Goal: Check status: Check status

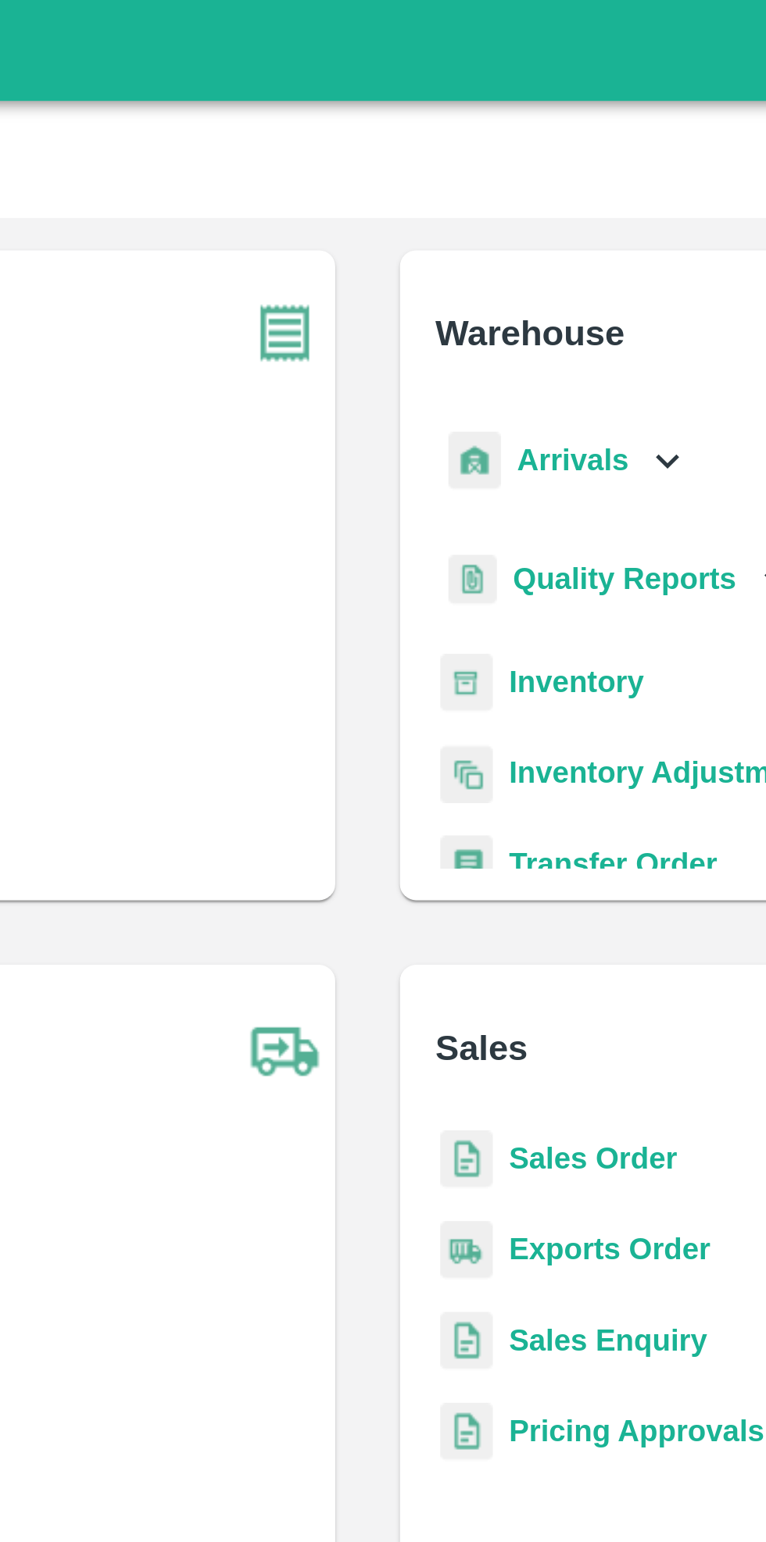
click at [491, 180] on icon at bounding box center [498, 178] width 17 height 17
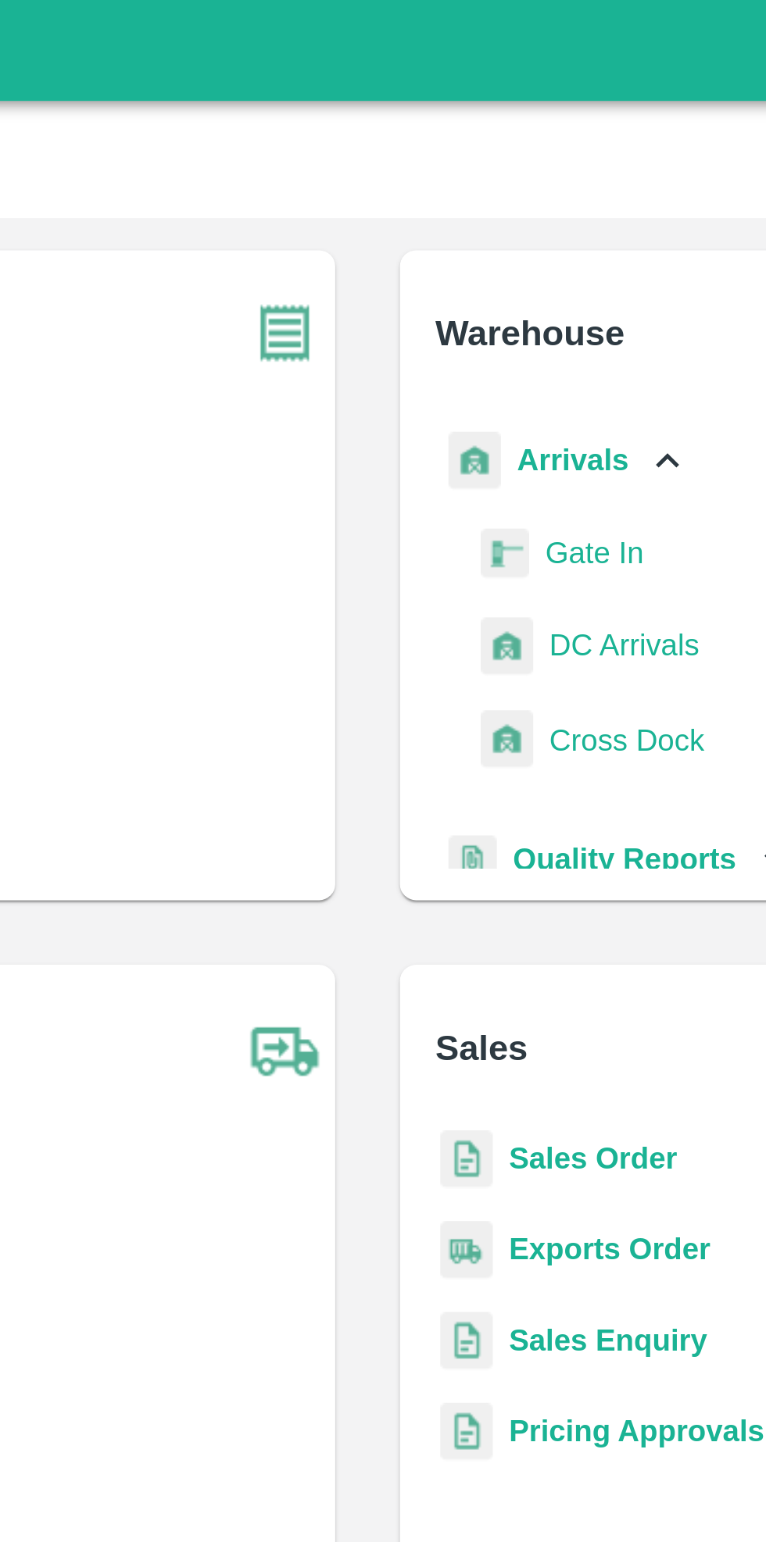
click at [485, 248] on span "DC Arrivals" at bounding box center [482, 249] width 58 height 17
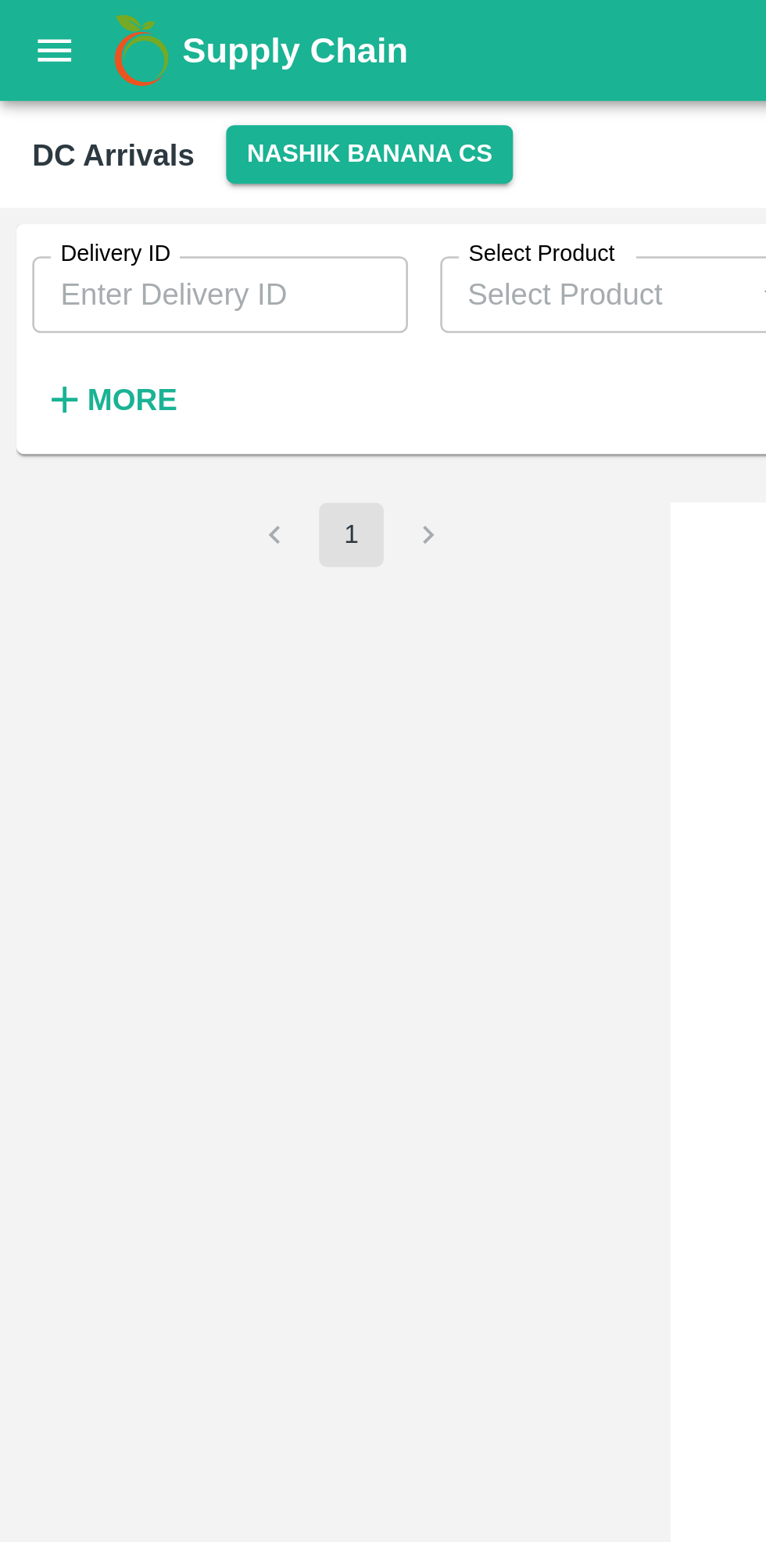
click at [153, 59] on button "Nashik Banana CS" at bounding box center [143, 59] width 111 height 23
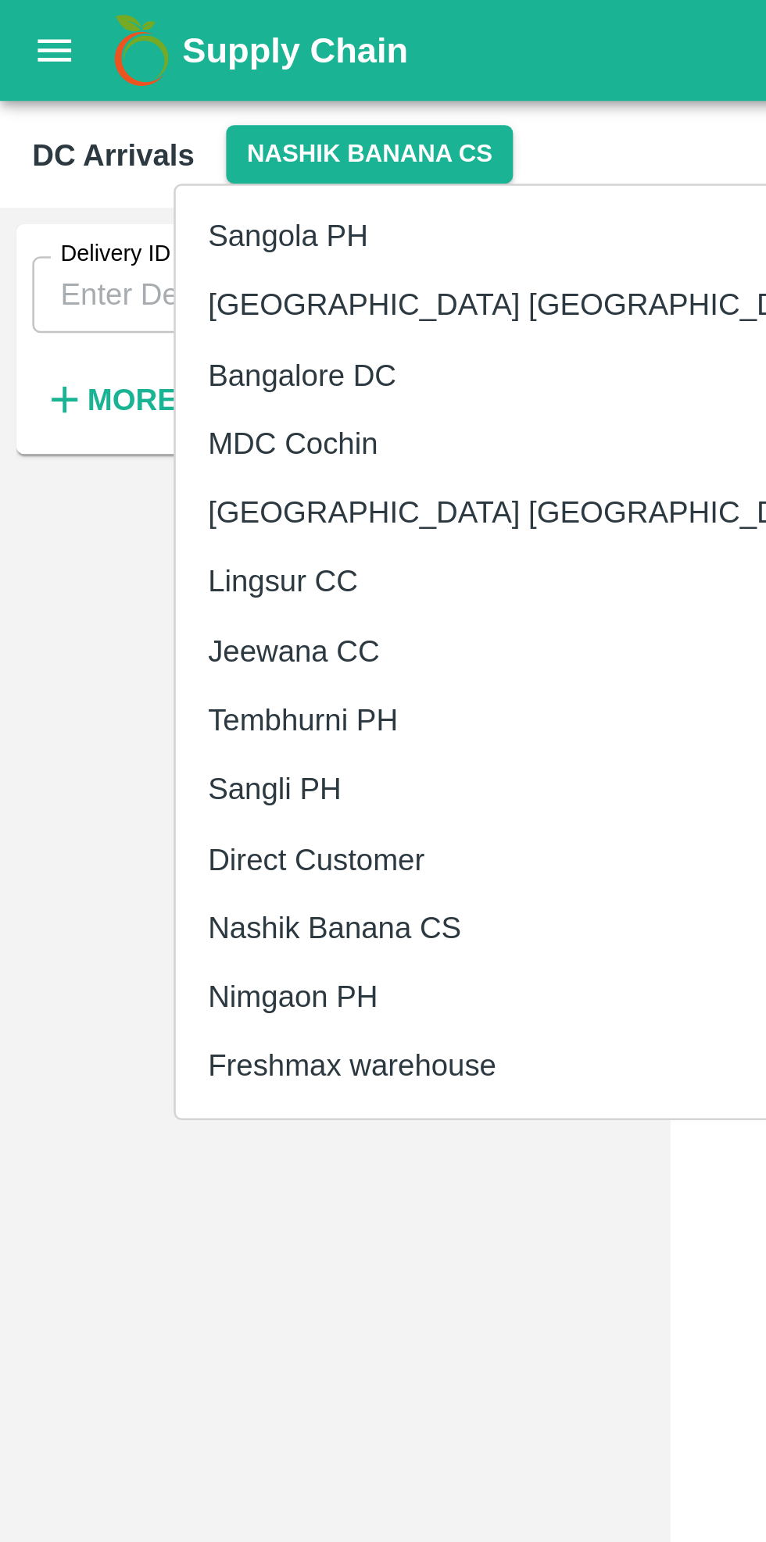
click at [150, 274] on li "Tembhurni PH" at bounding box center [203, 279] width 270 height 27
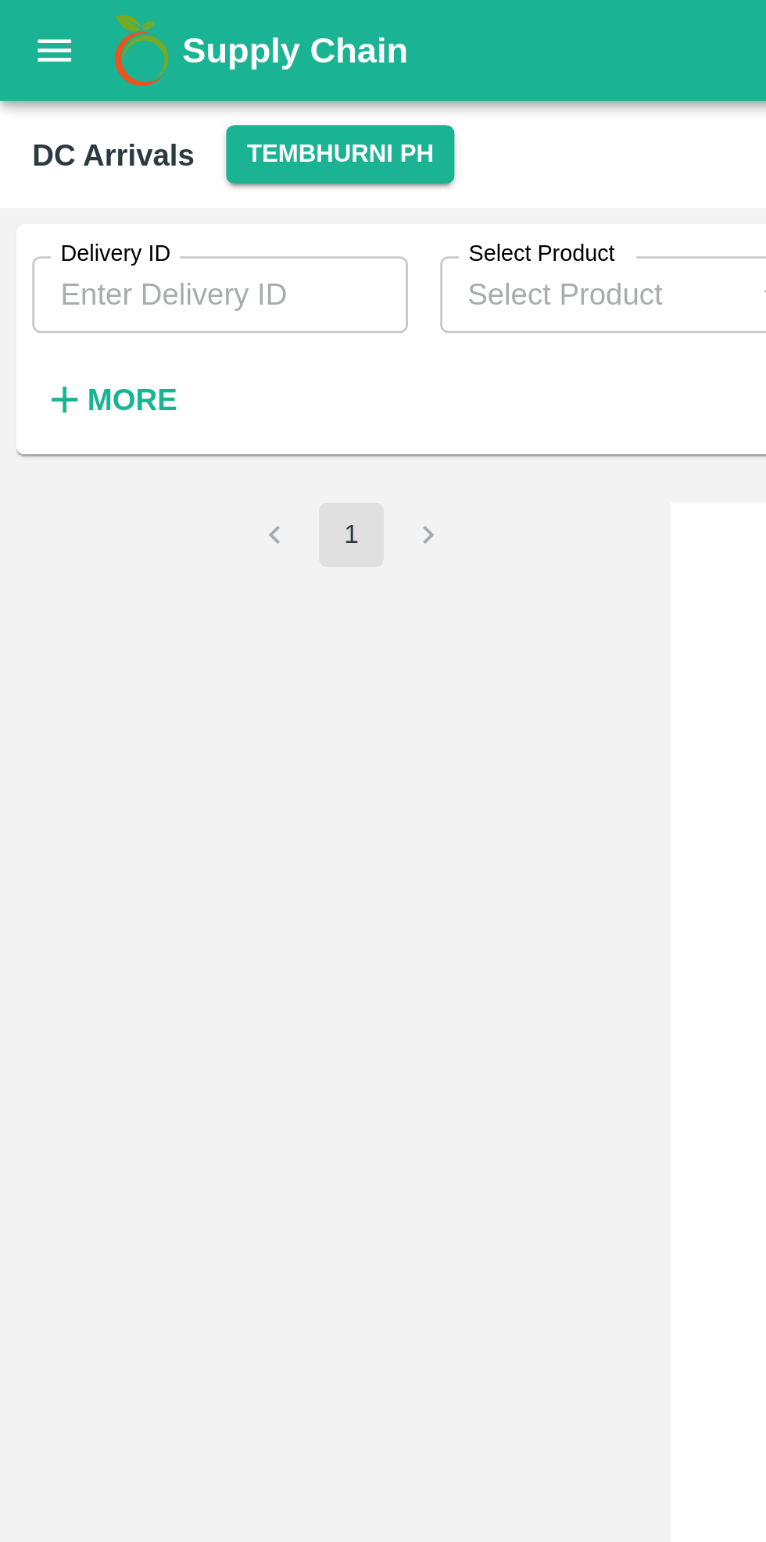
click at [52, 157] on strong "More" at bounding box center [51, 154] width 35 height 13
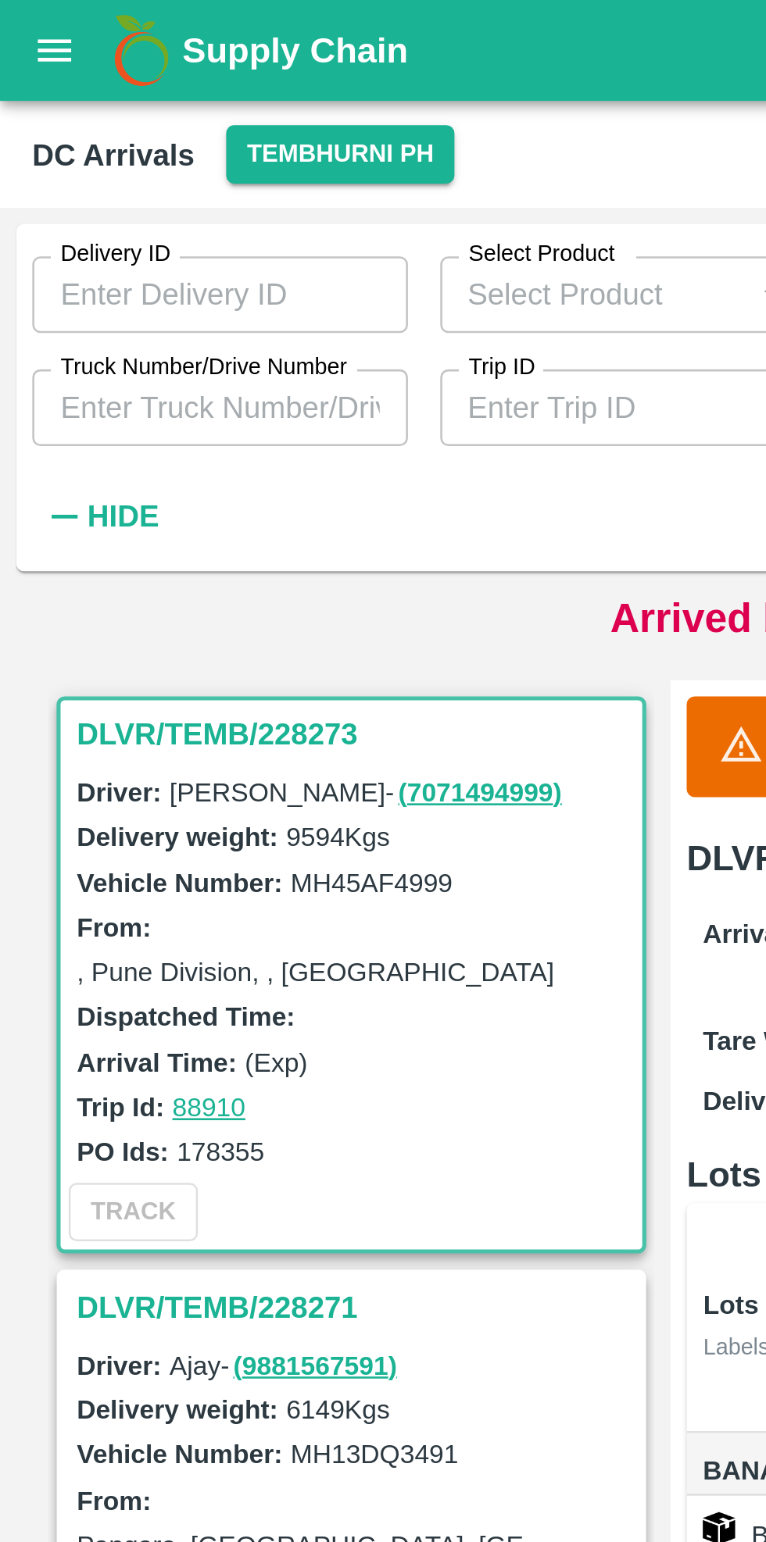
click at [117, 151] on input "Truck Number/Drive Number" at bounding box center [85, 158] width 145 height 30
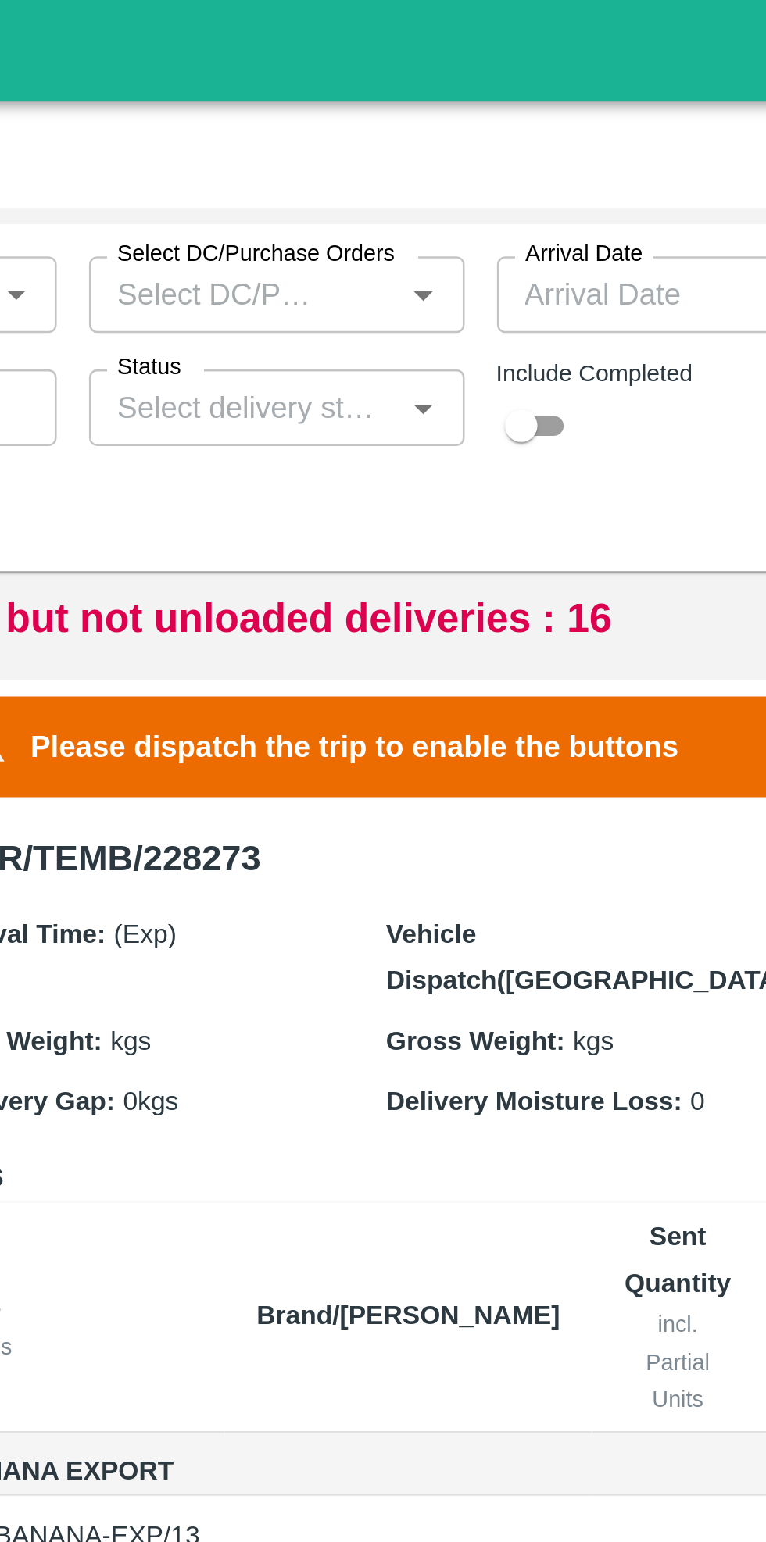
type input "3780"
click at [503, 161] on input "checkbox" at bounding box center [494, 164] width 56 height 19
checkbox input "true"
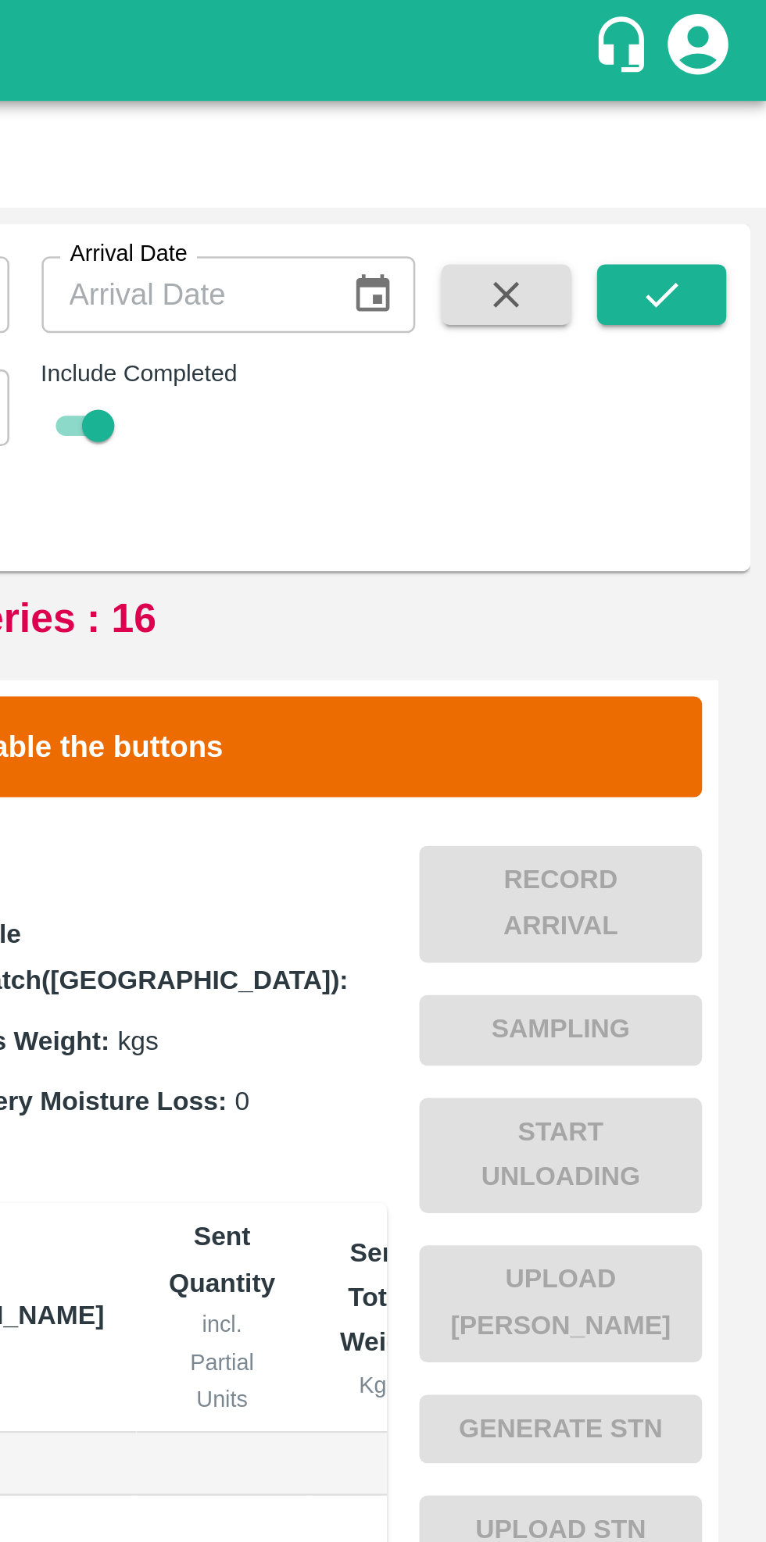
click at [727, 117] on icon "submit" at bounding box center [724, 113] width 17 height 17
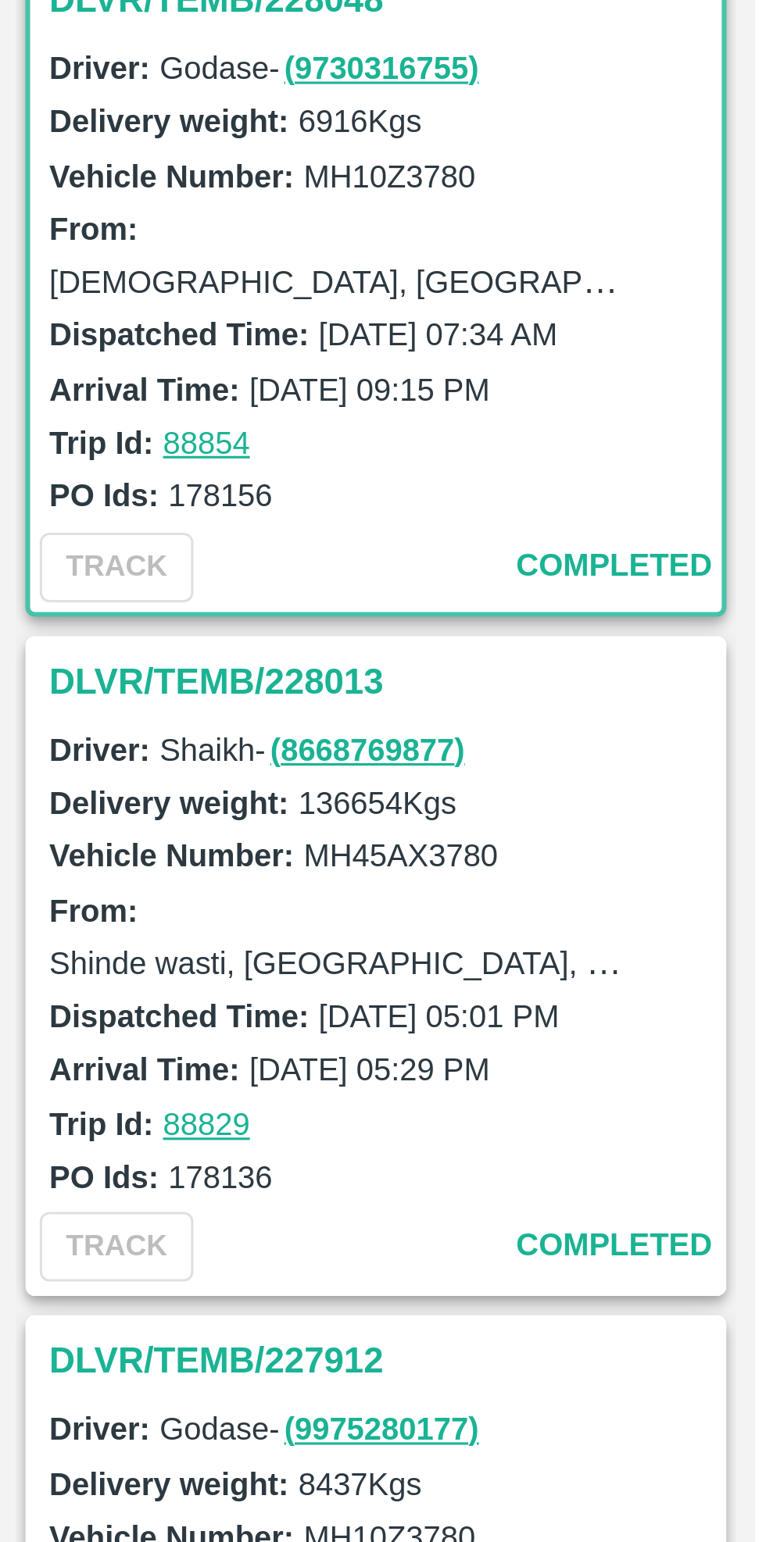
click at [66, 508] on h3 "DLVR/TEMB/228013" at bounding box center [138, 506] width 217 height 20
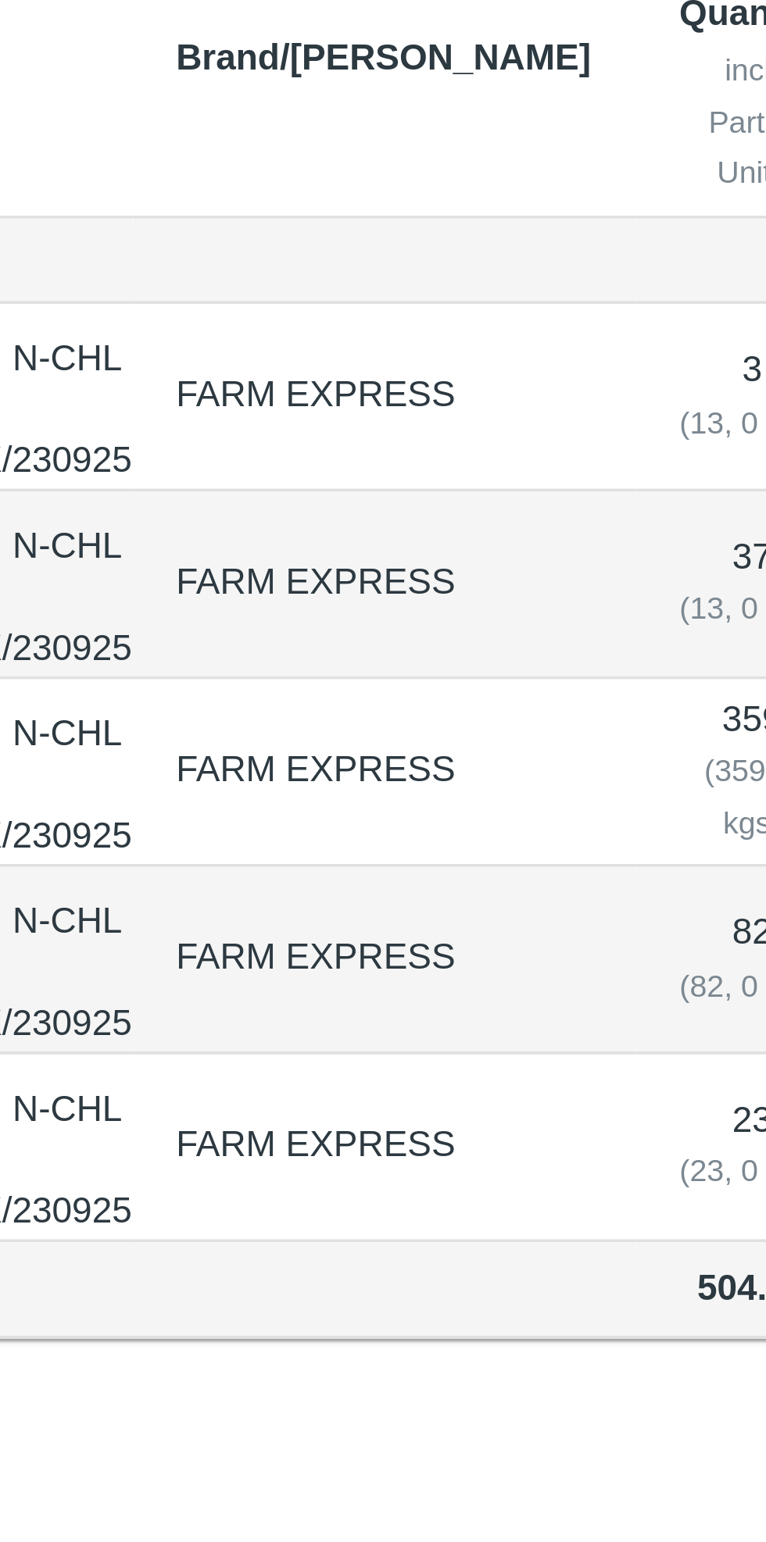
scroll to position [87, 0]
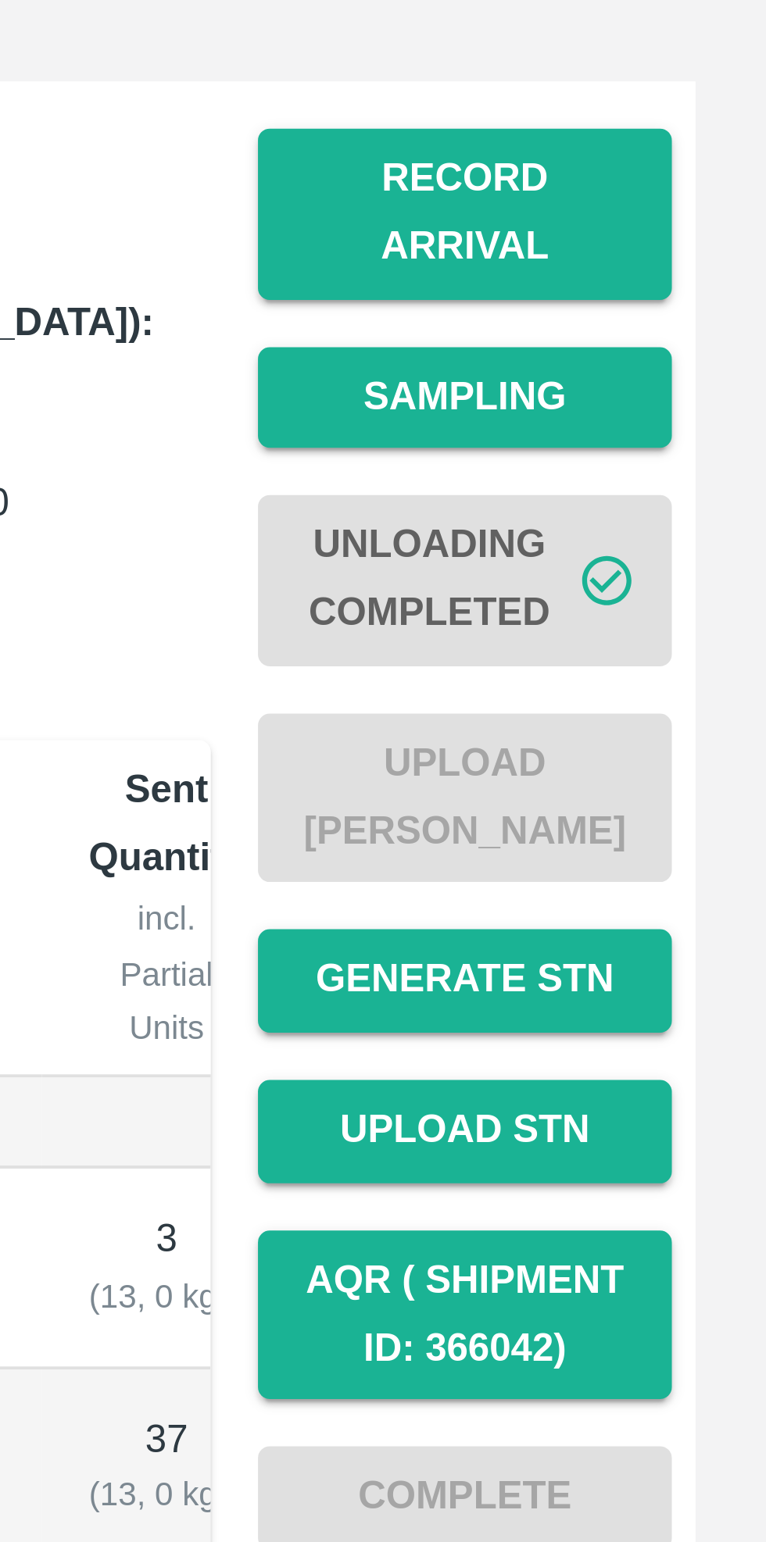
click at [696, 371] on span "Unloading Completed" at bounding box center [685, 395] width 109 height 58
click at [707, 385] on span "Unloading Completed" at bounding box center [685, 395] width 109 height 58
click at [723, 370] on span "Unloading Completed" at bounding box center [685, 395] width 109 height 58
click at [710, 366] on span "Unloading Completed" at bounding box center [685, 395] width 109 height 58
click at [702, 395] on span "Unloading Completed" at bounding box center [685, 395] width 109 height 58
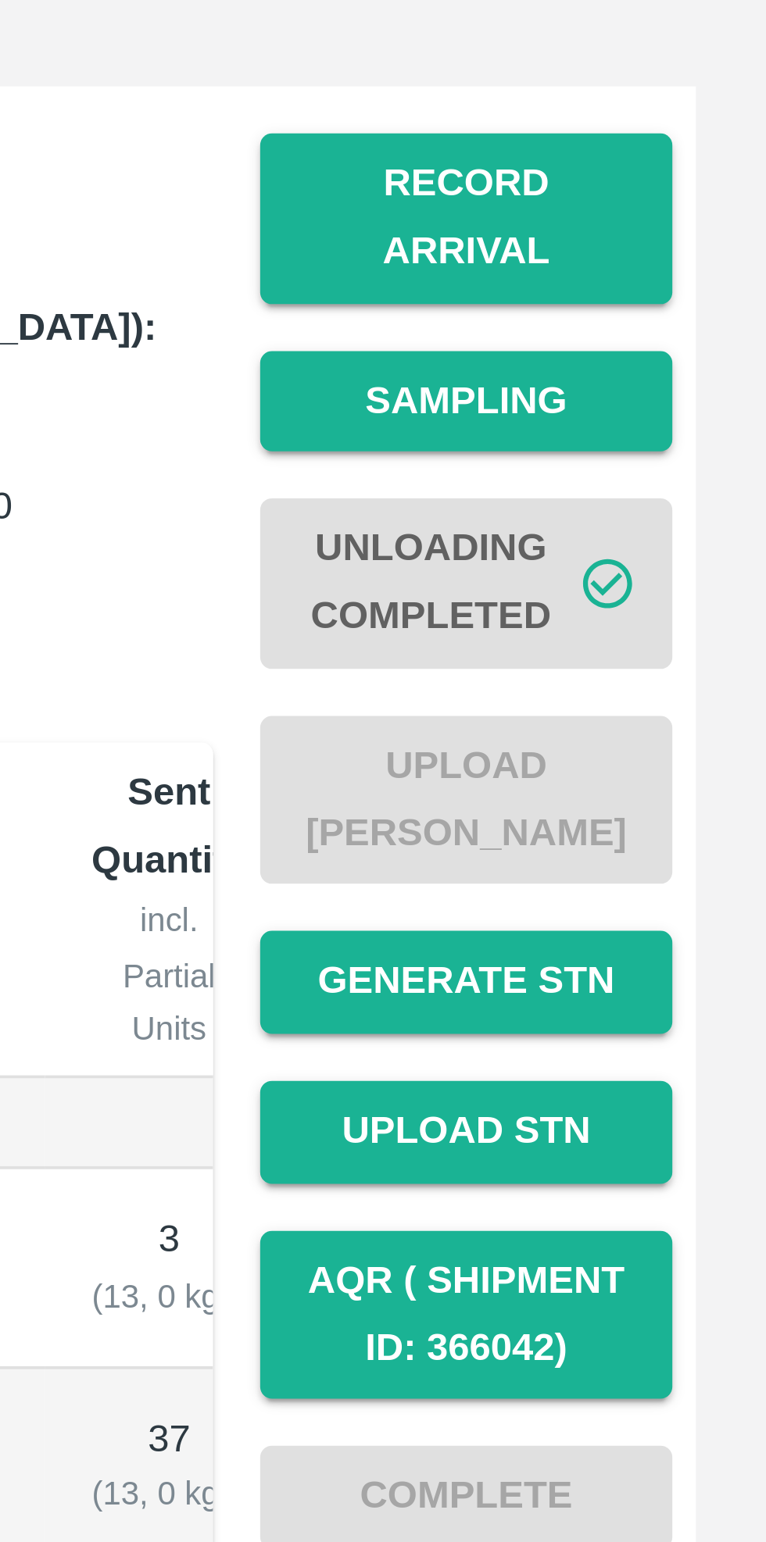
scroll to position [0, 0]
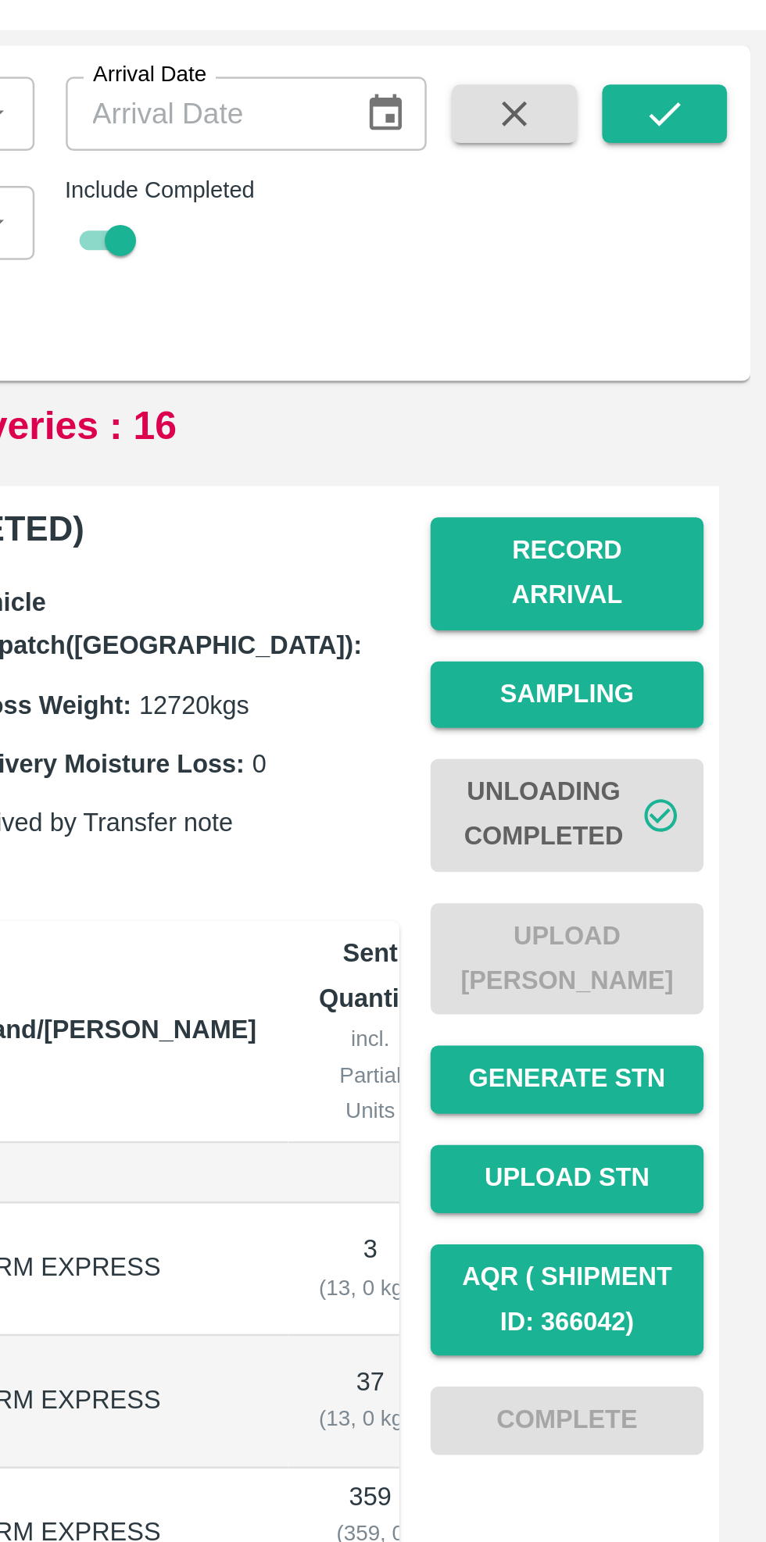
click at [717, 375] on span "Unloading Completed" at bounding box center [685, 395] width 109 height 58
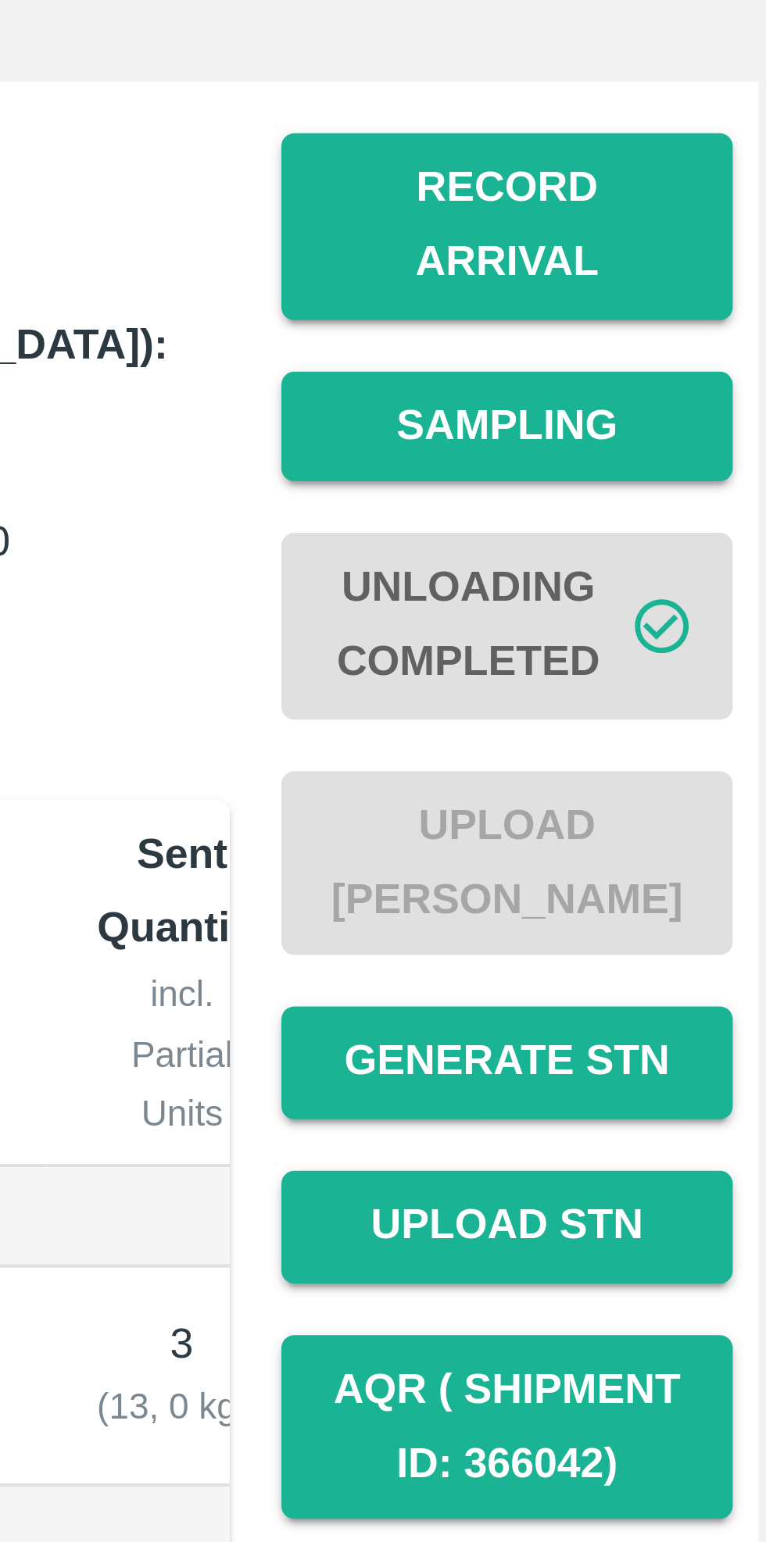
scroll to position [304, 0]
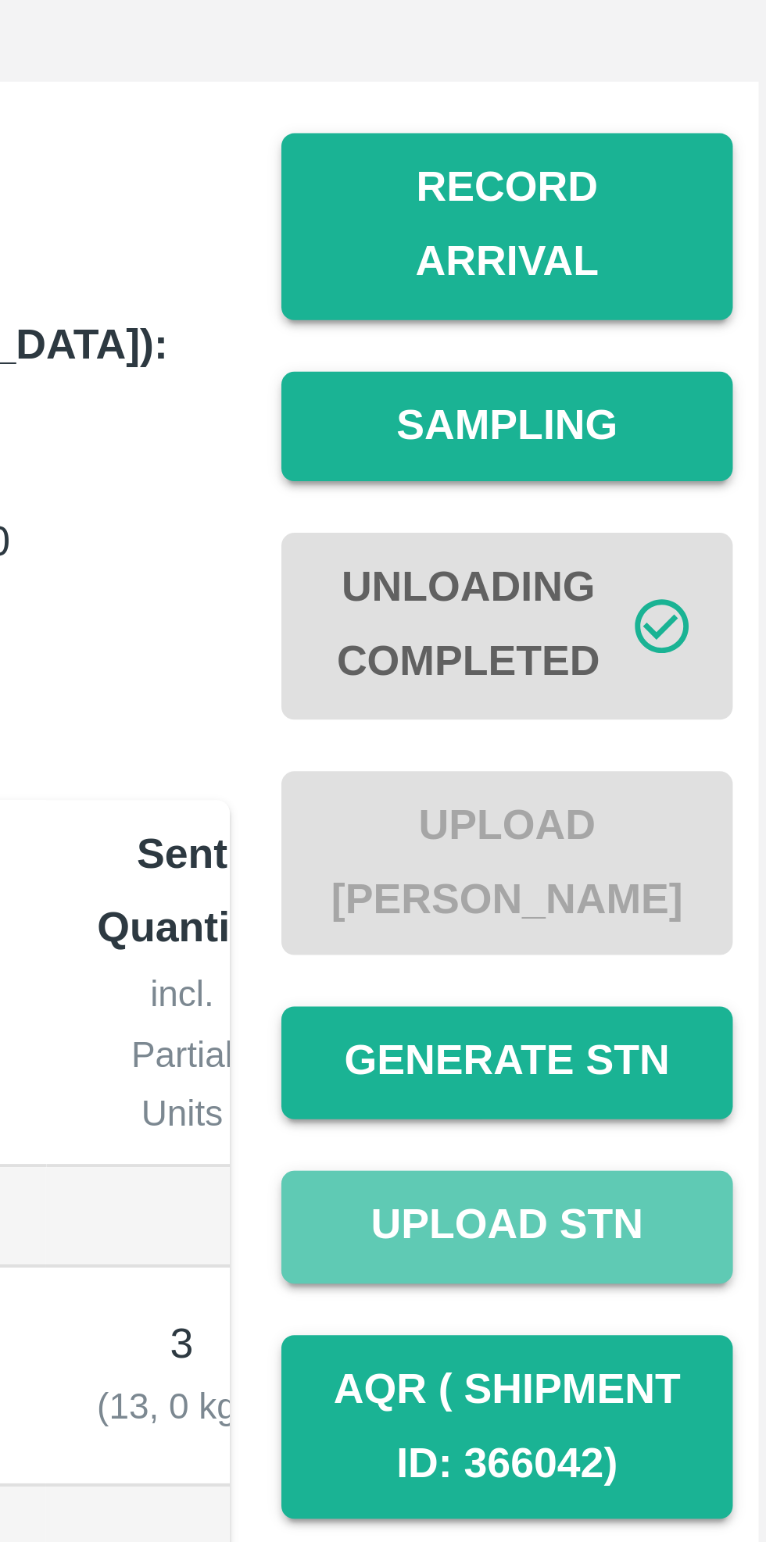
click at [705, 527] on button "Upload STN" at bounding box center [685, 540] width 109 height 27
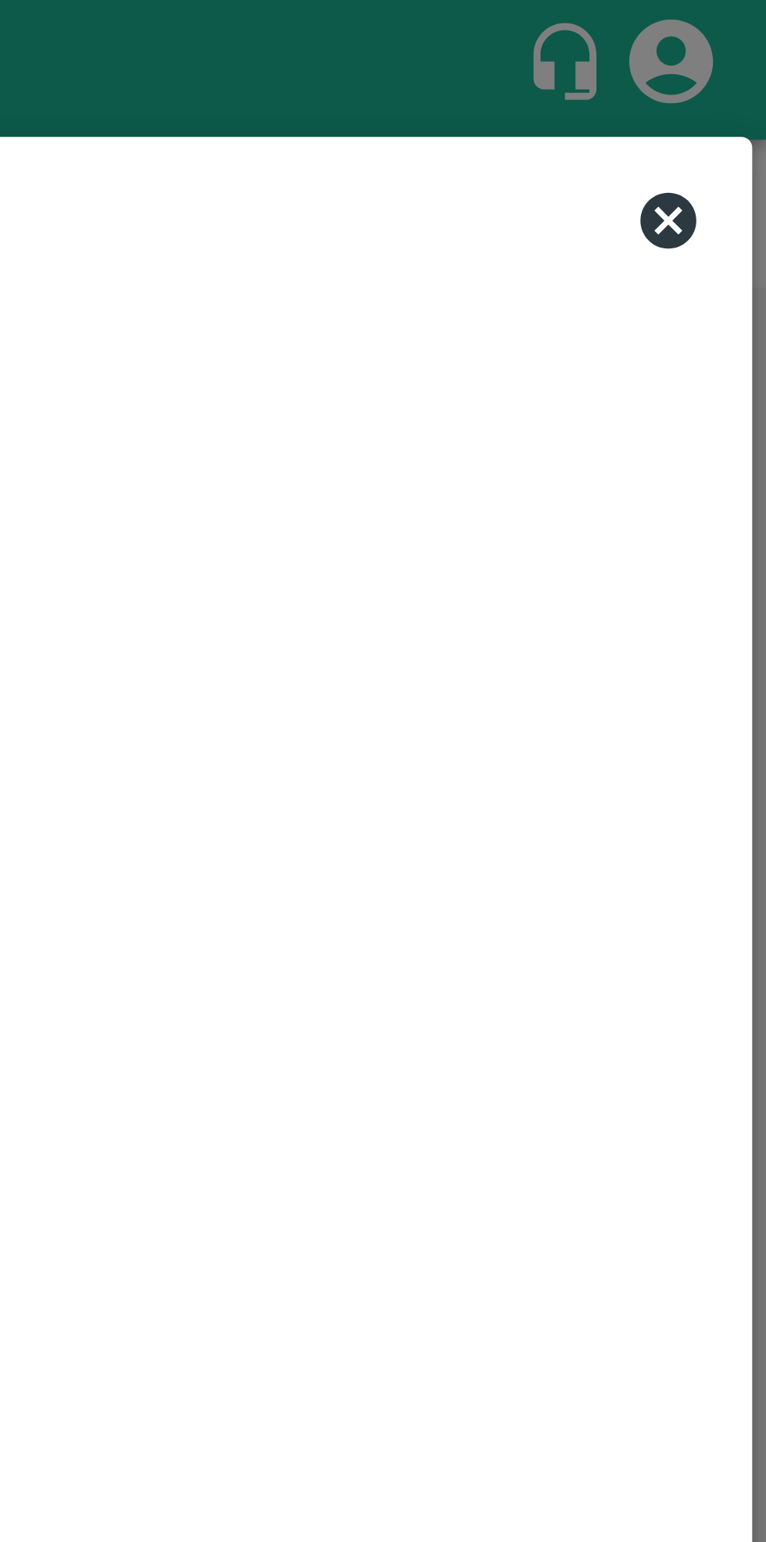
click at [738, 62] on icon at bounding box center [738, 61] width 19 height 19
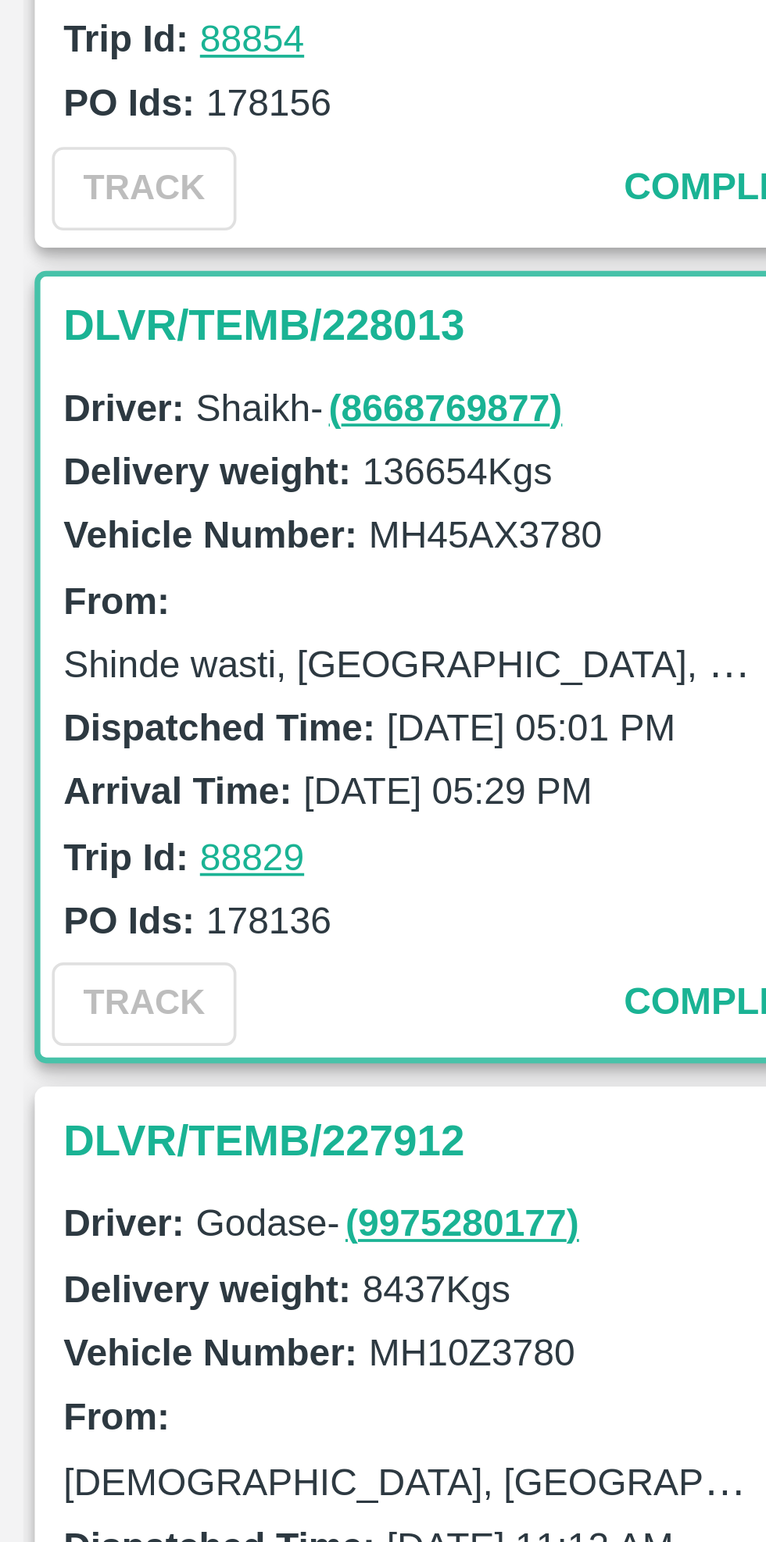
scroll to position [12, 0]
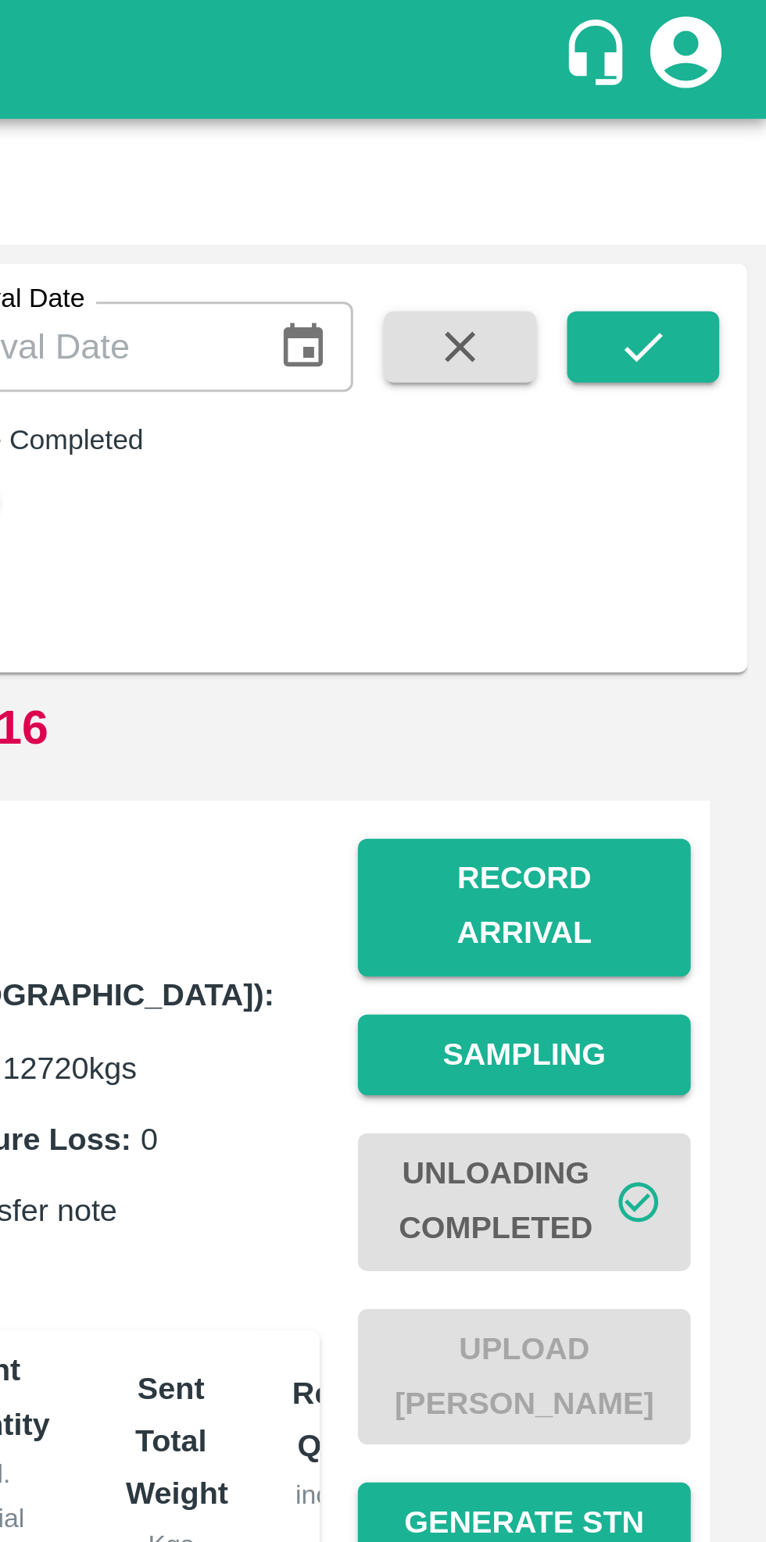
click at [701, 291] on button "Record Arrival" at bounding box center [685, 298] width 109 height 45
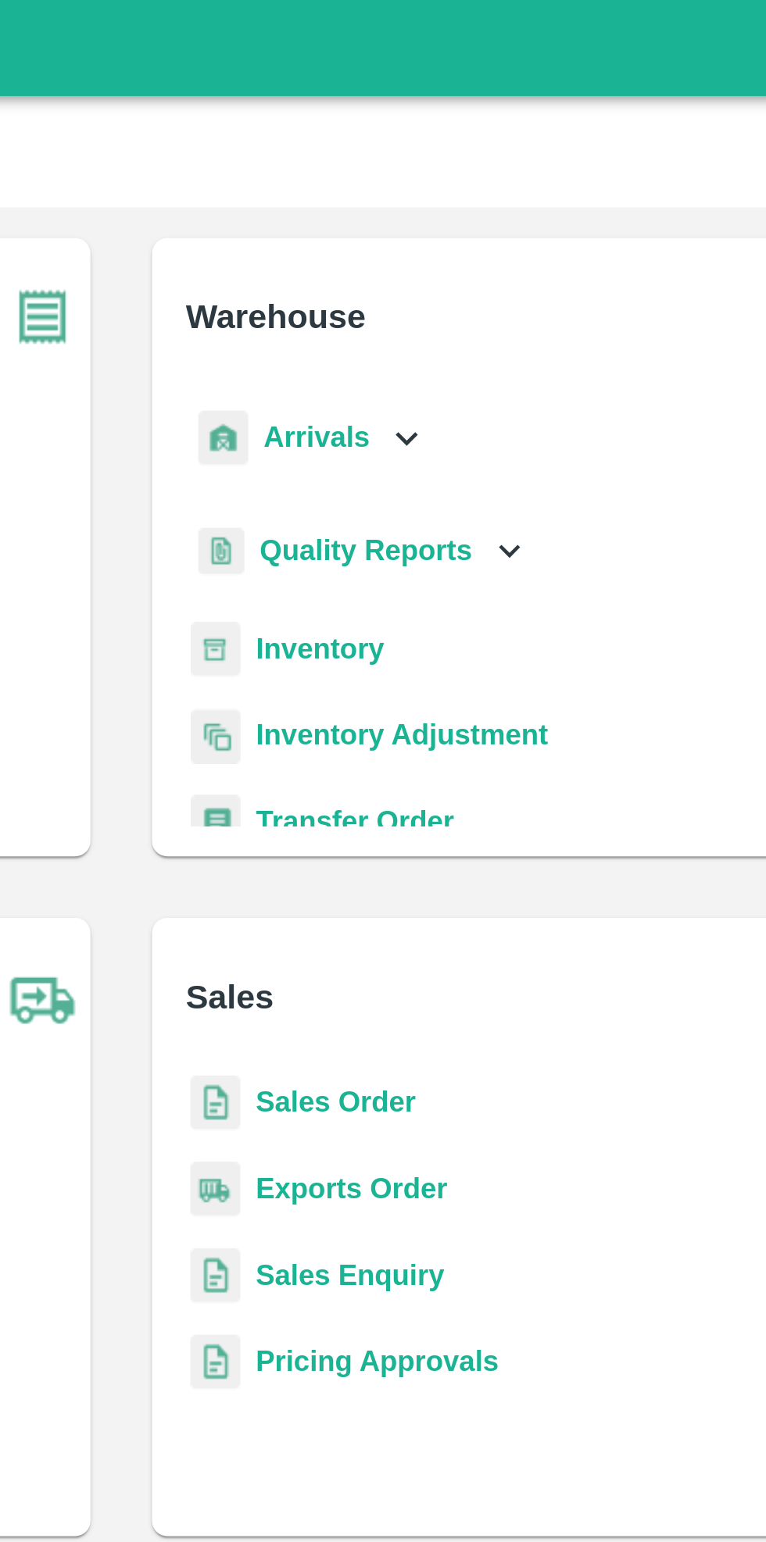
click at [495, 184] on icon at bounding box center [498, 178] width 17 height 17
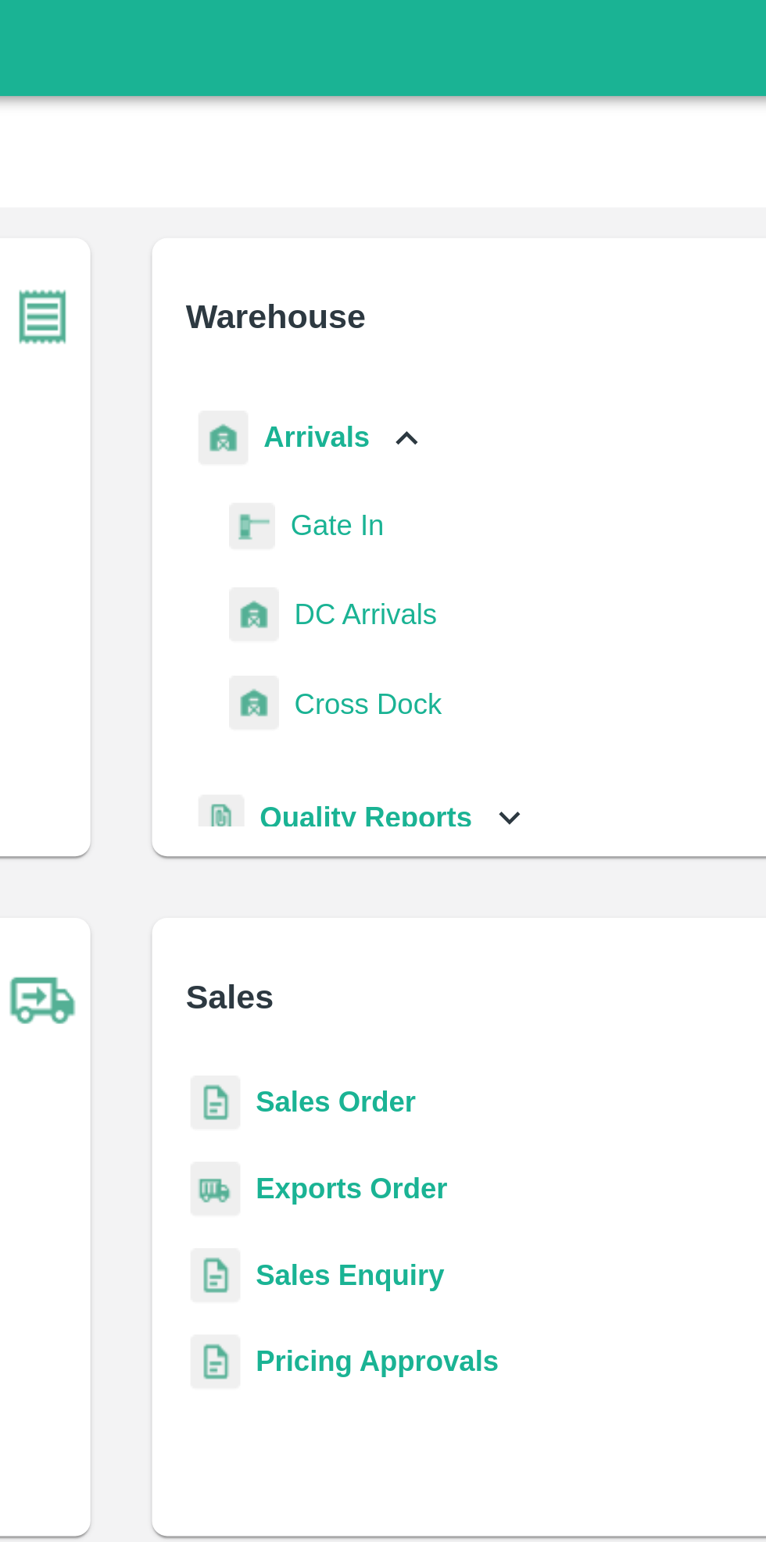
click at [502, 251] on span "DC Arrivals" at bounding box center [482, 249] width 58 height 17
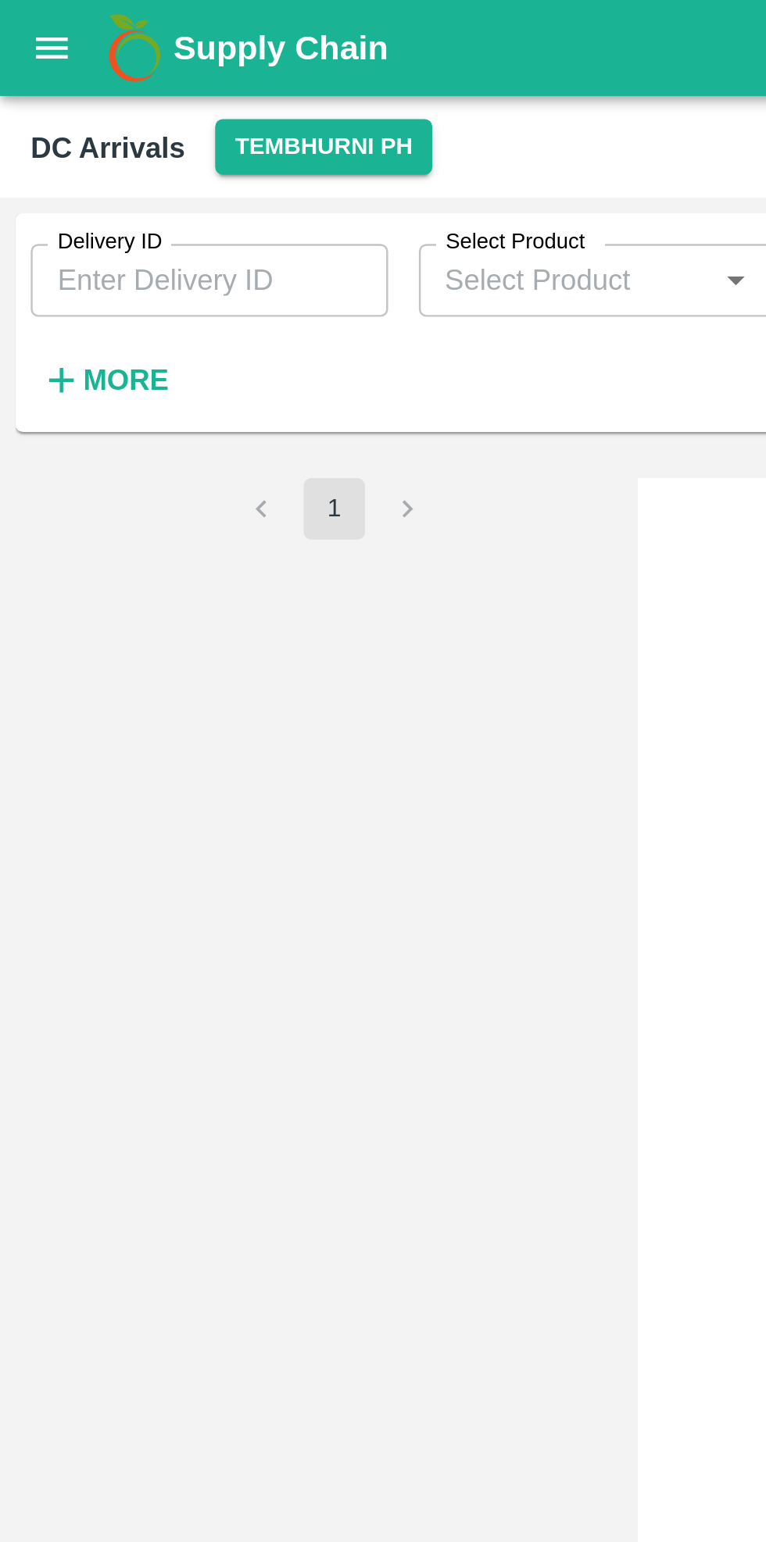
click at [52, 148] on strong "More" at bounding box center [51, 154] width 35 height 13
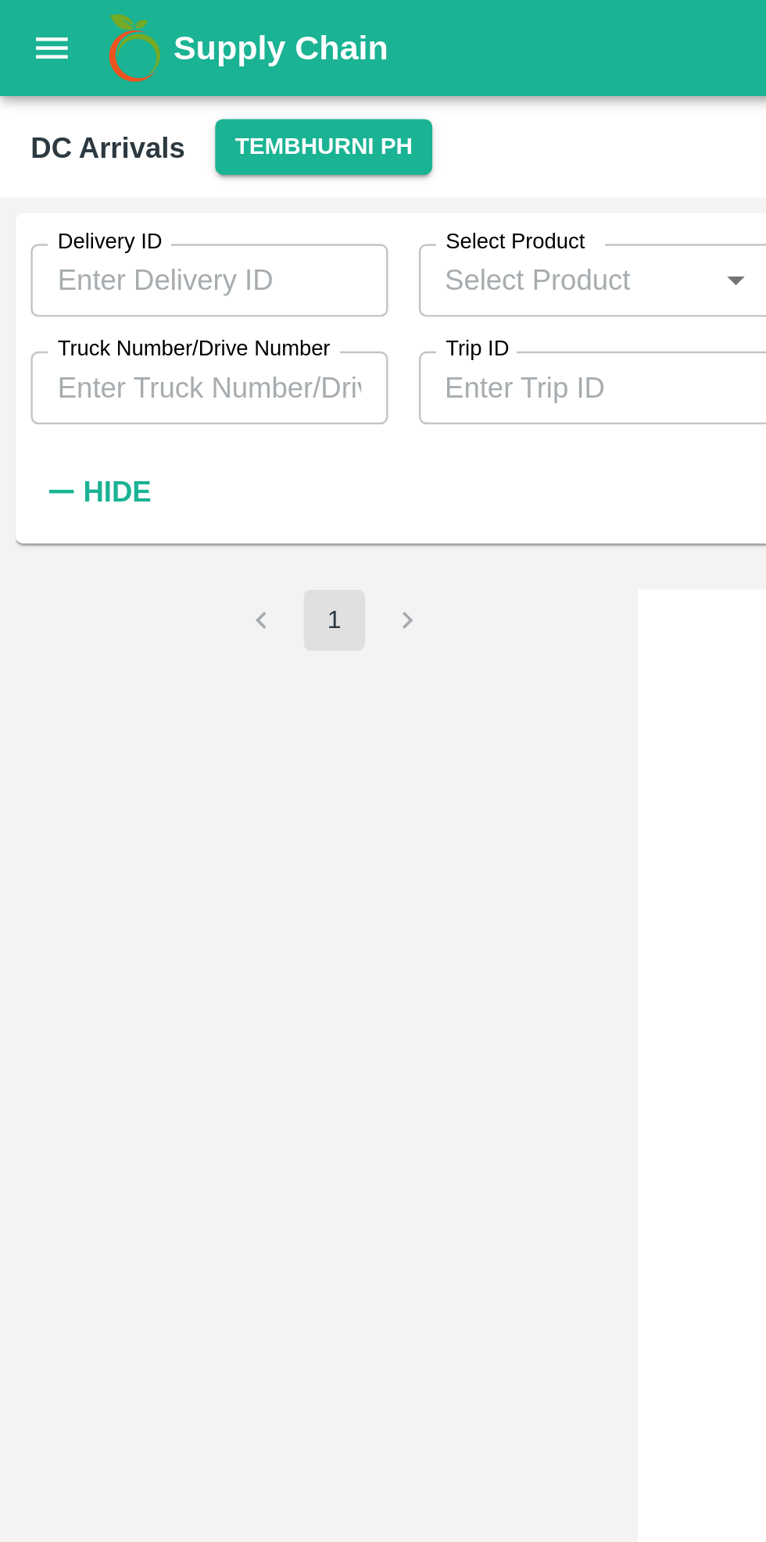
click at [113, 163] on input "Truck Number/Drive Number" at bounding box center [85, 158] width 145 height 30
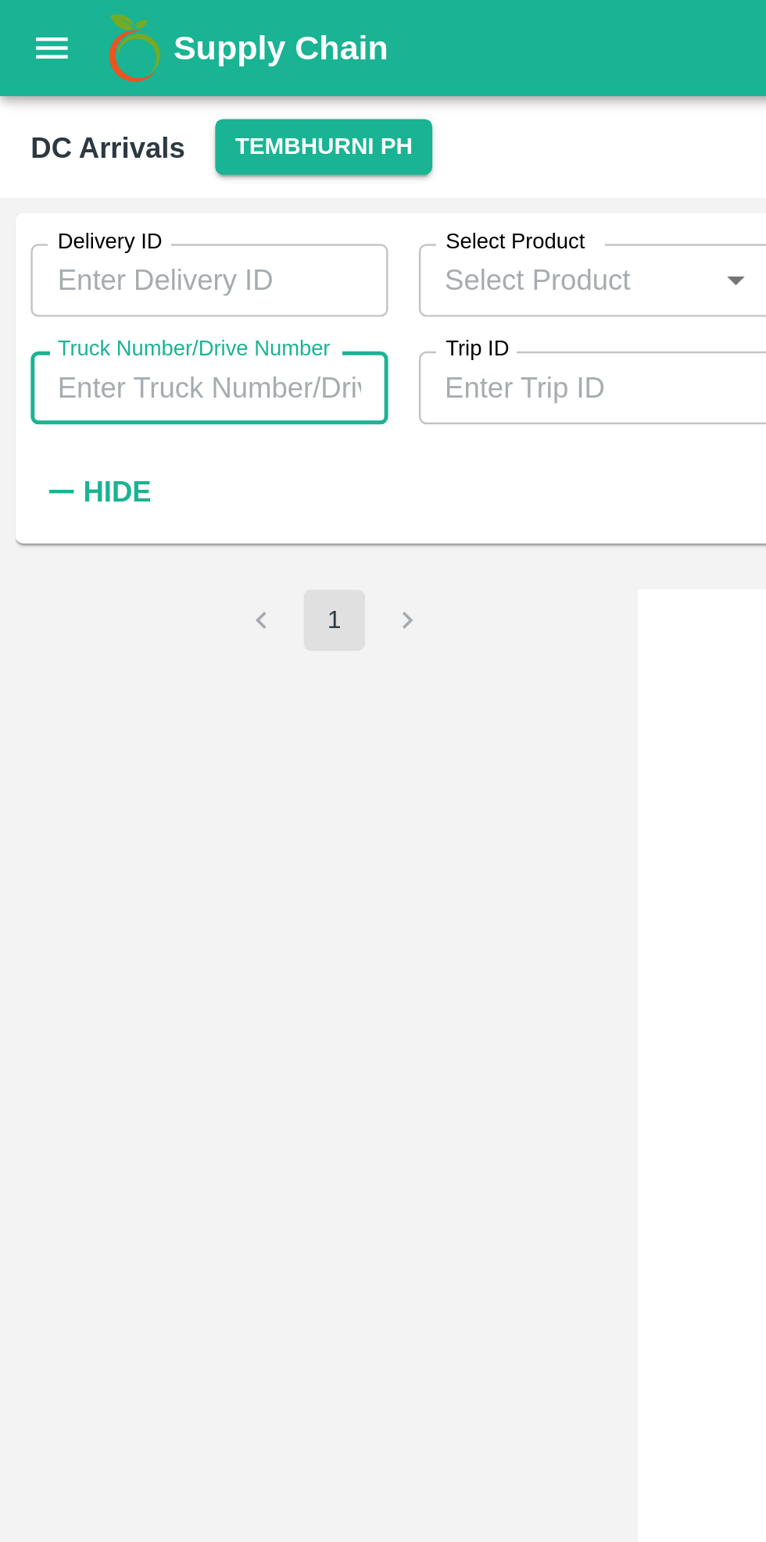
type input "9"
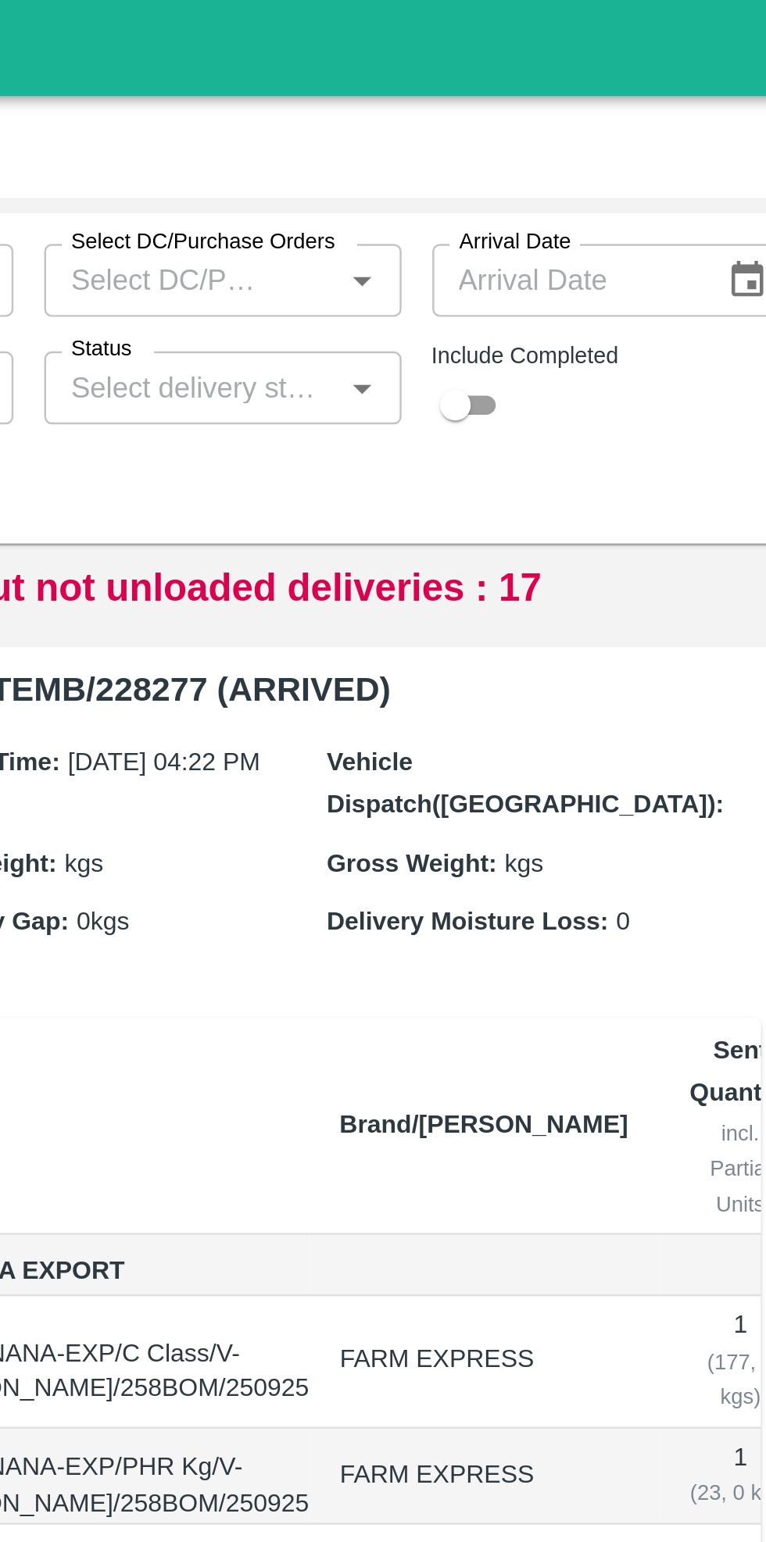
type input "3780"
click at [514, 166] on input "checkbox" at bounding box center [494, 164] width 56 height 19
checkbox input "true"
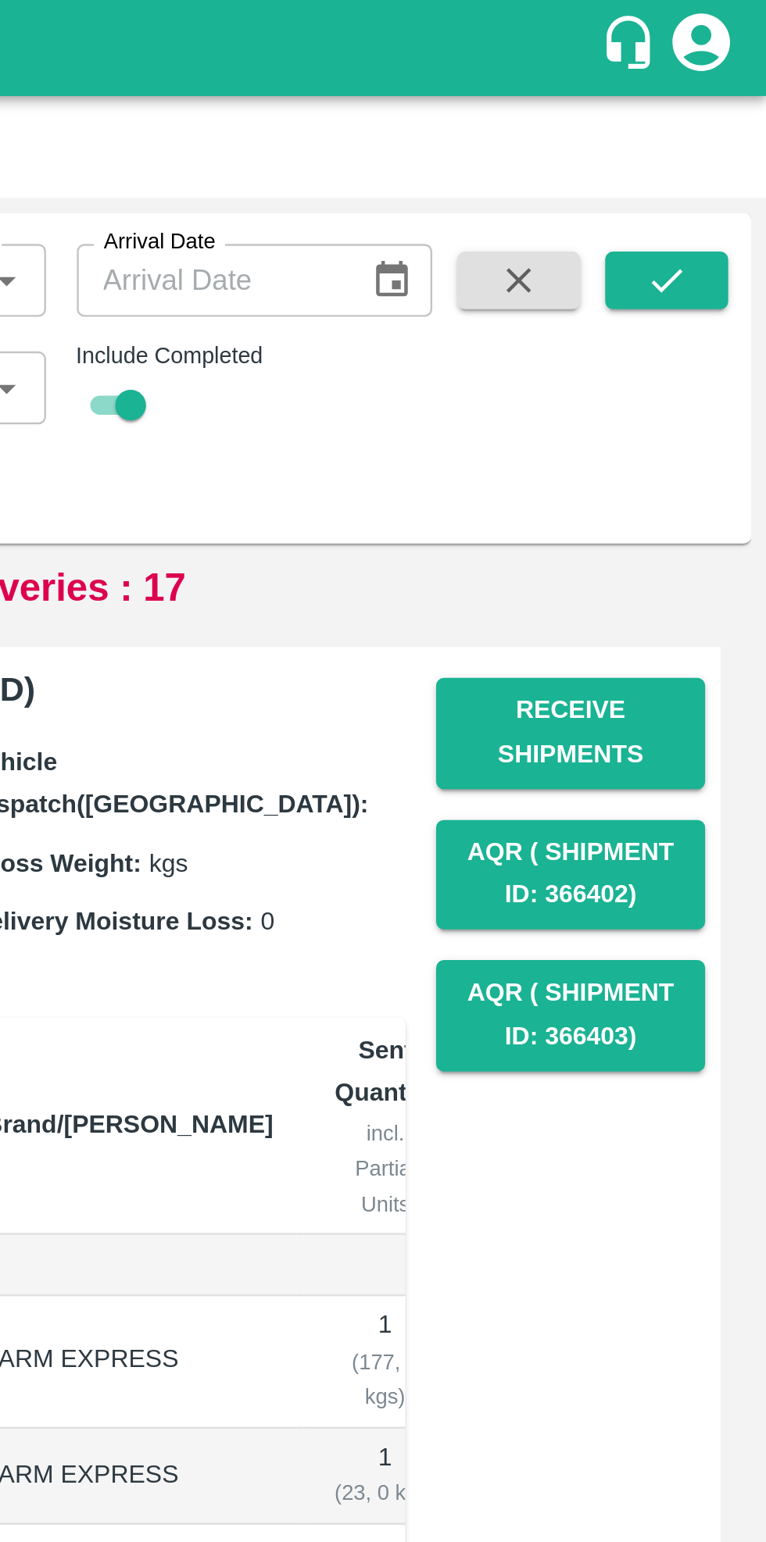
click at [730, 122] on icon "submit" at bounding box center [724, 113] width 17 height 17
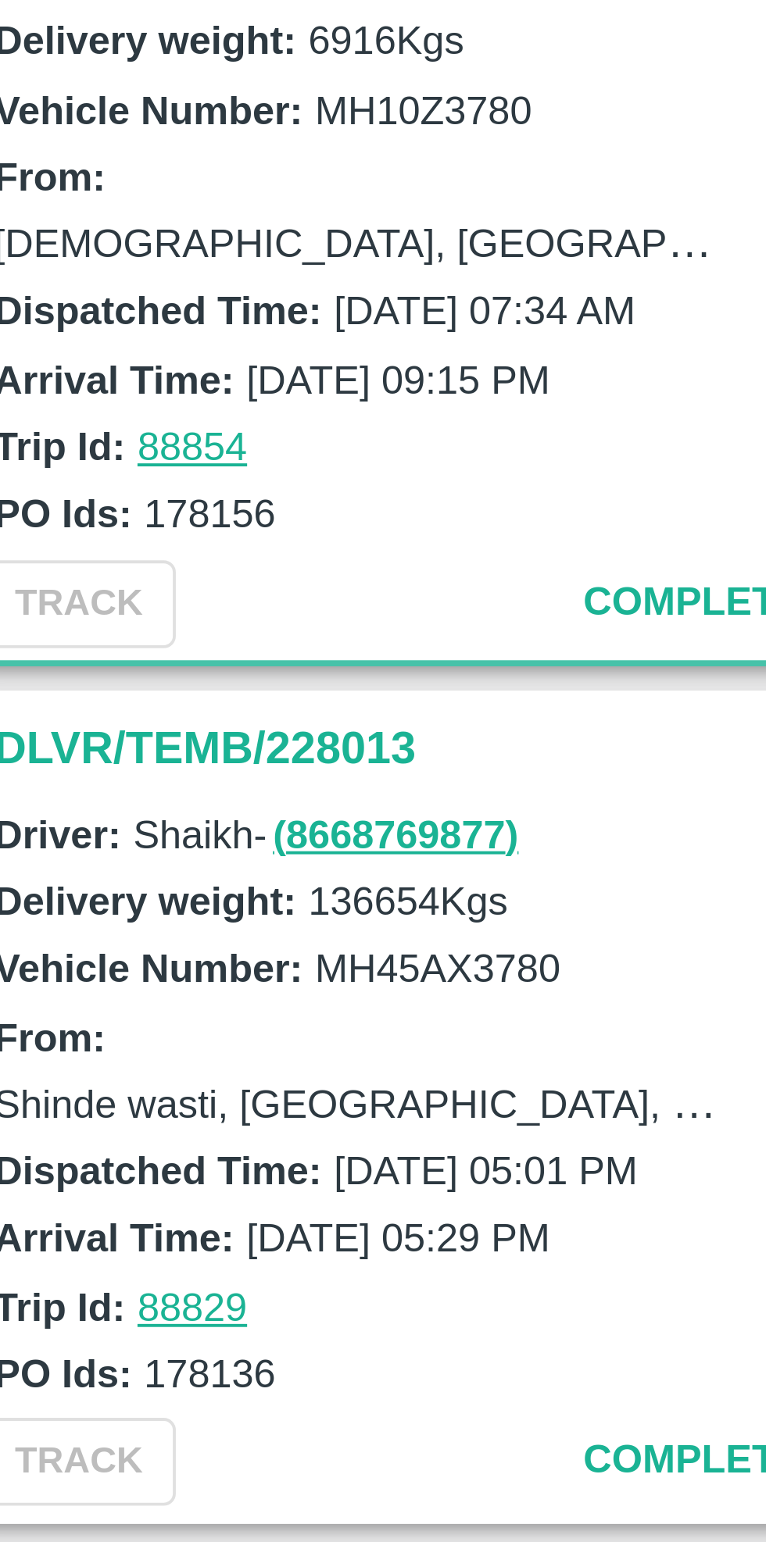
click at [58, 508] on h3 "DLVR/TEMB/228013" at bounding box center [138, 506] width 217 height 20
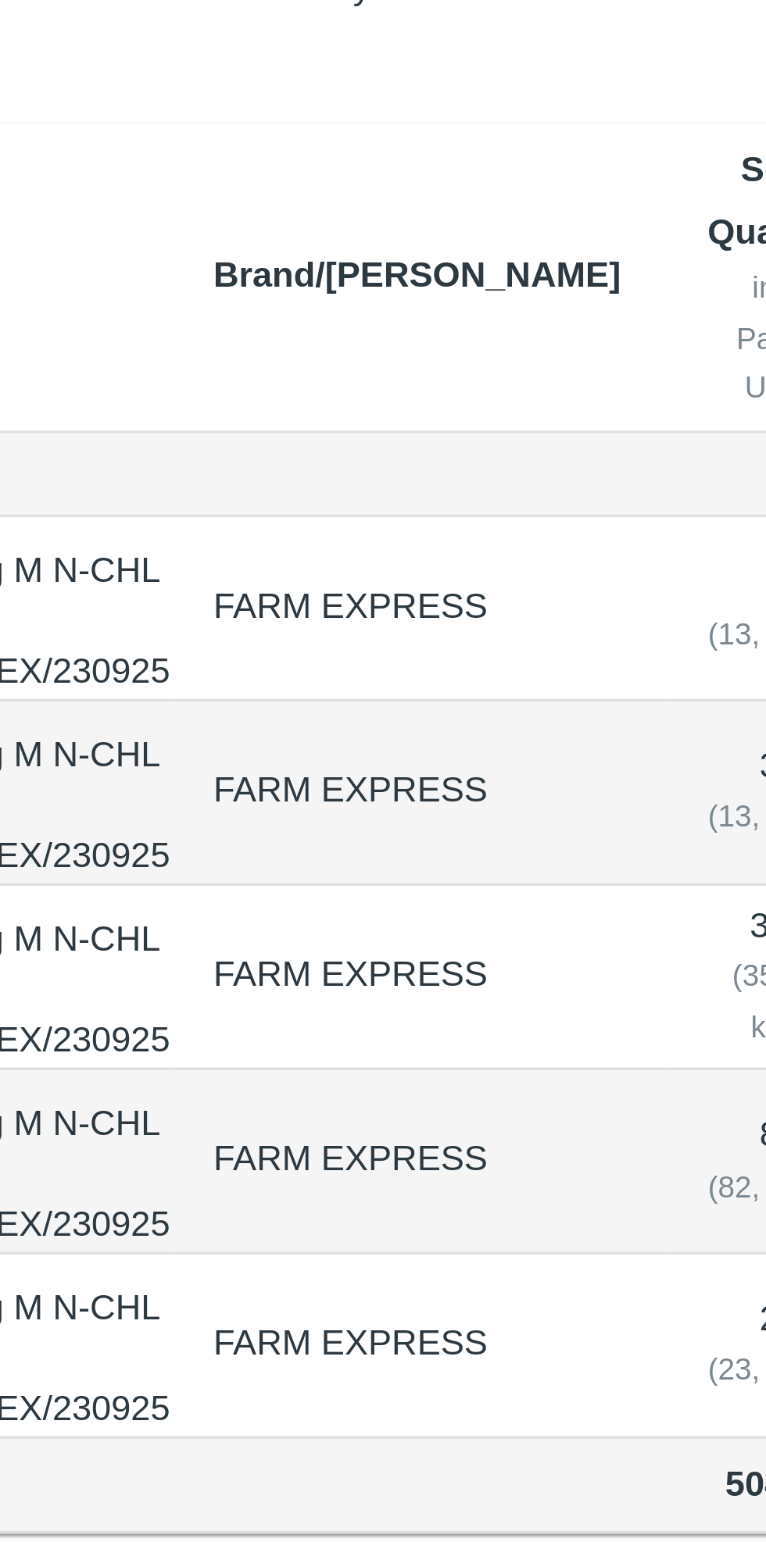
click at [445, 845] on td at bounding box center [503, 830] width 142 height 28
